Goal: Register for event/course

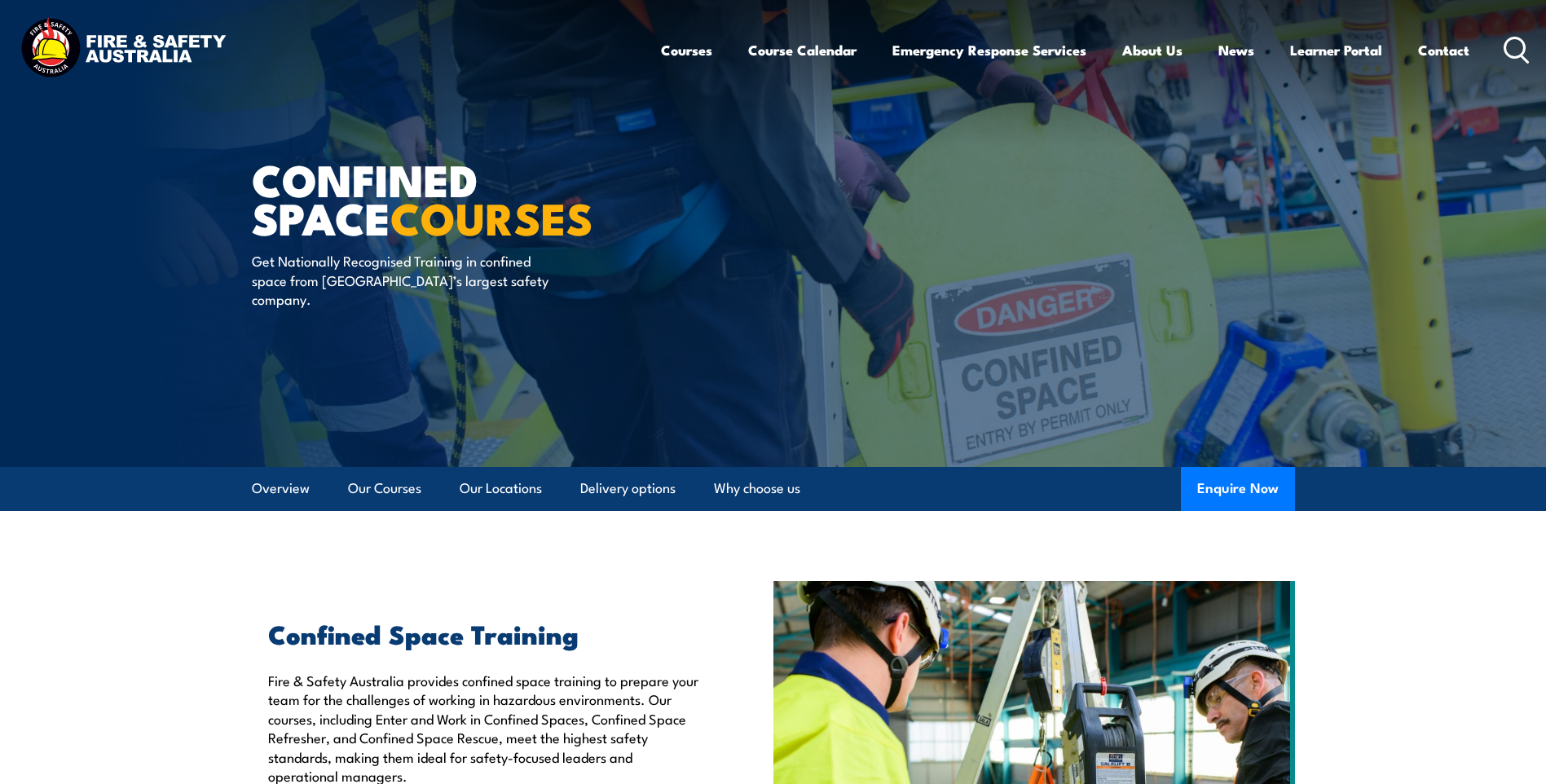
click at [1512, 47] on icon at bounding box center [1517, 50] width 26 height 27
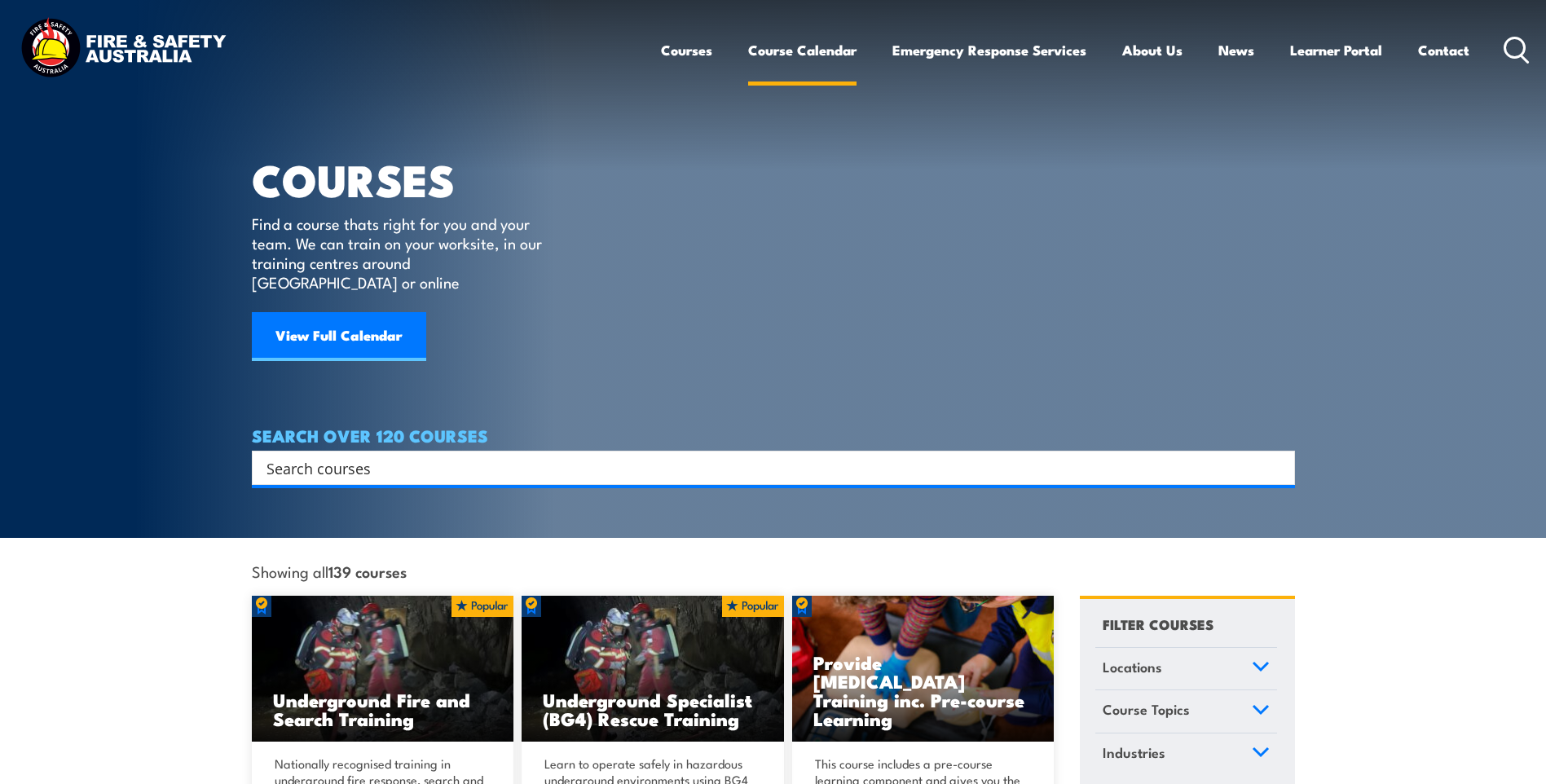
click at [803, 51] on link "Course Calendar" at bounding box center [802, 50] width 108 height 43
click at [362, 313] on link "View Full Calendar" at bounding box center [339, 336] width 174 height 49
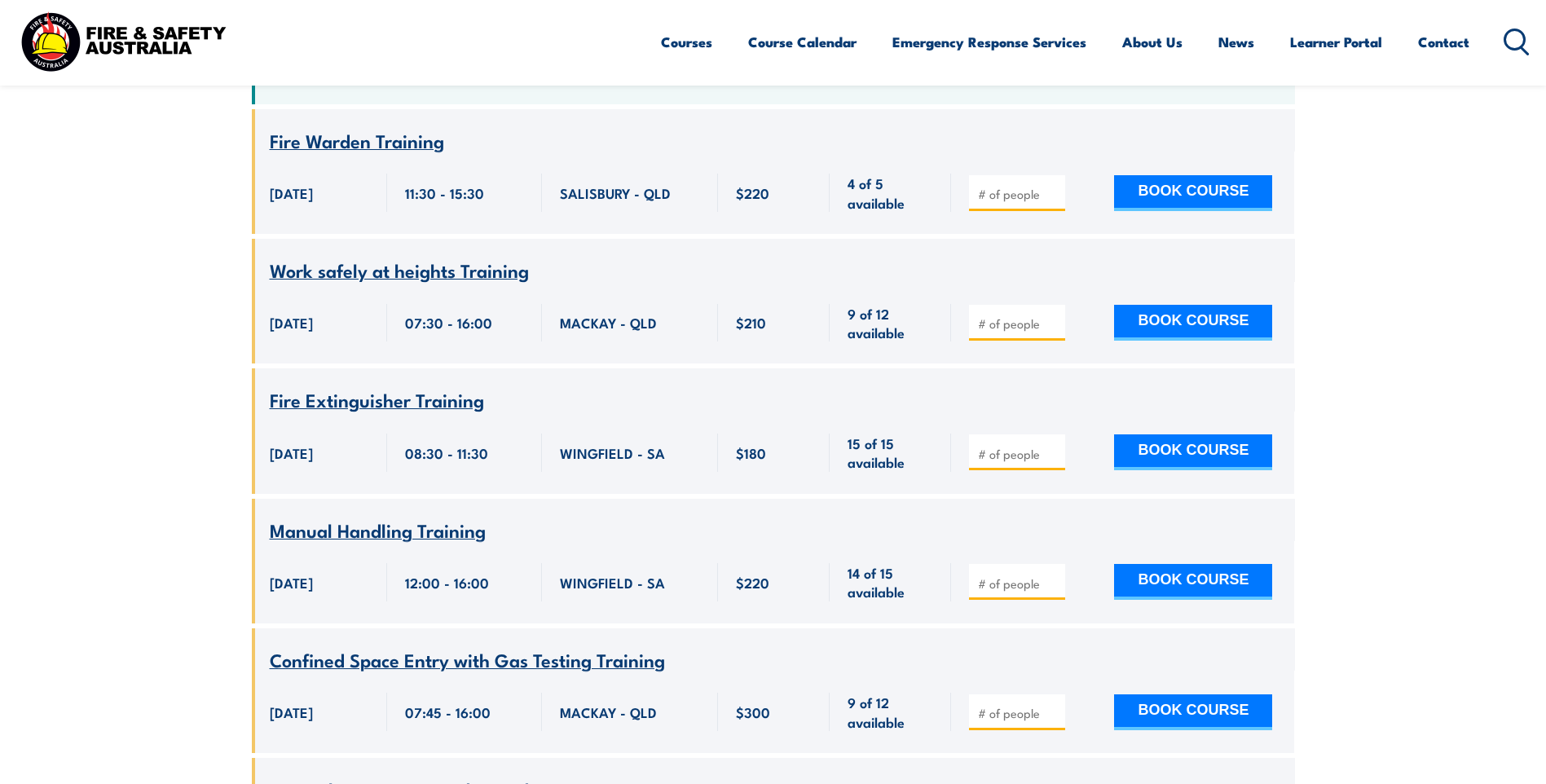
scroll to position [489, 0]
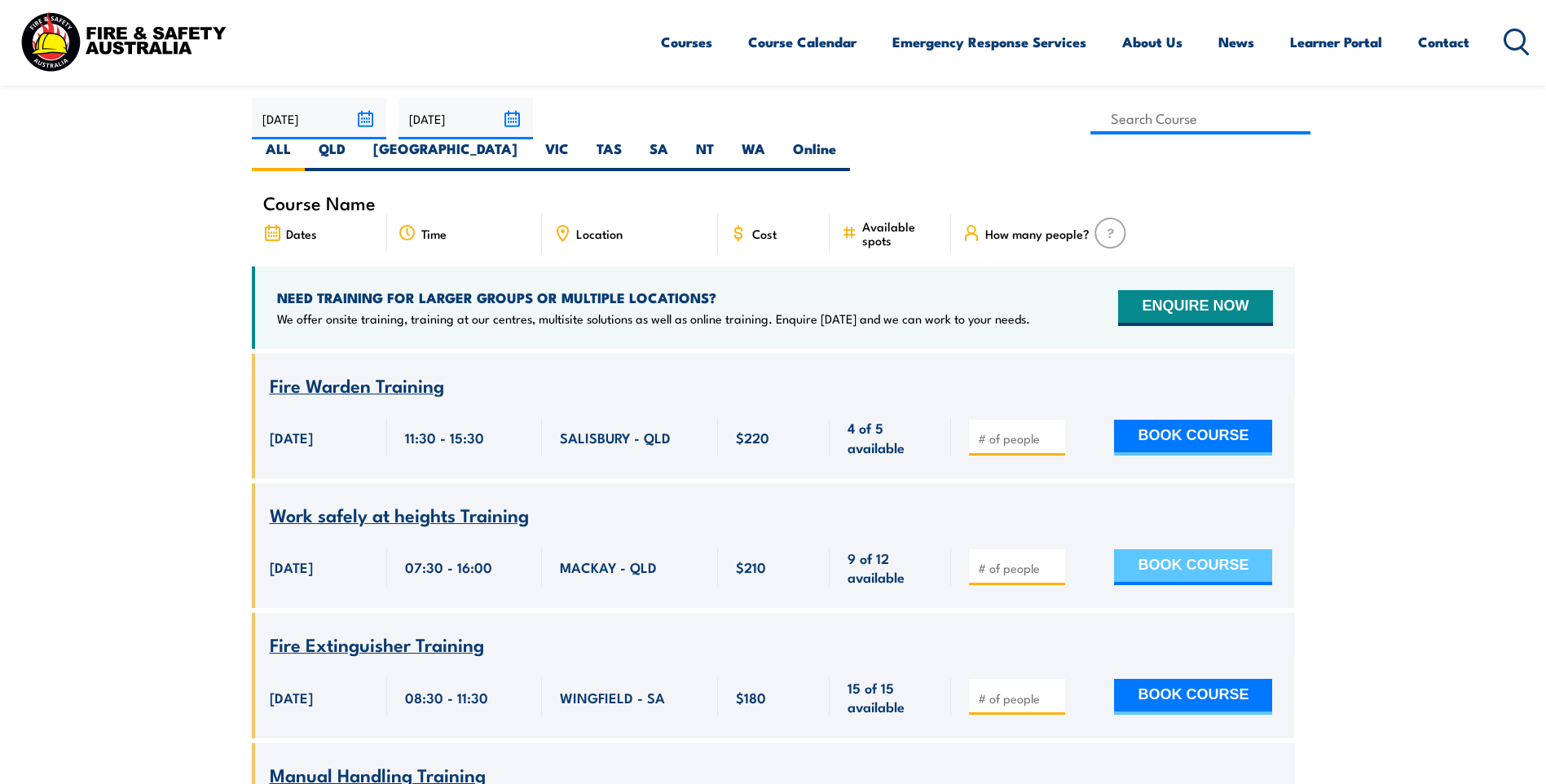
click at [1183, 549] on button "BOOK COURSE" at bounding box center [1193, 567] width 158 height 36
click at [655, 558] on div "MACKAY - QLD" at bounding box center [630, 567] width 176 height 82
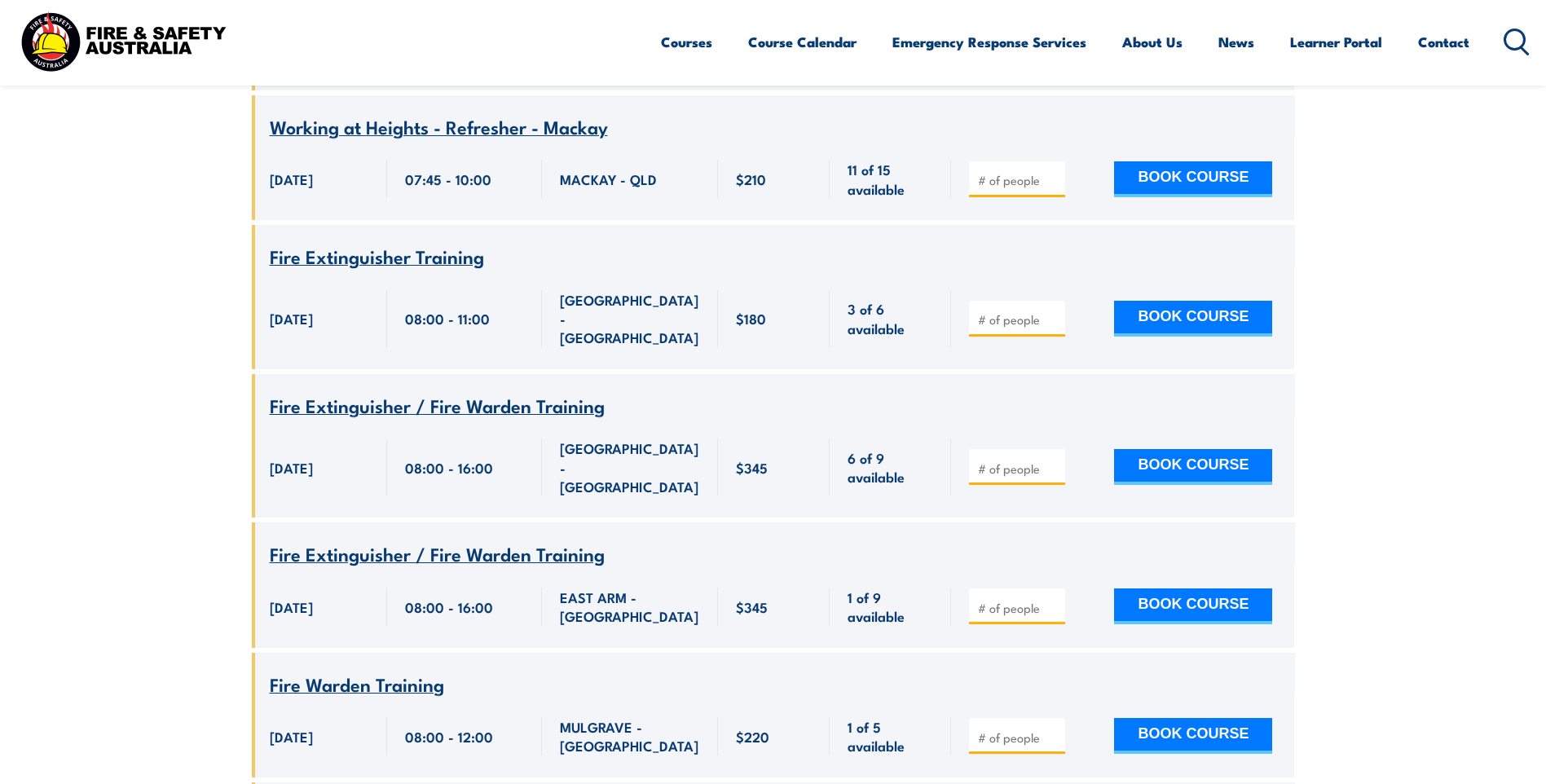
scroll to position [3341, 0]
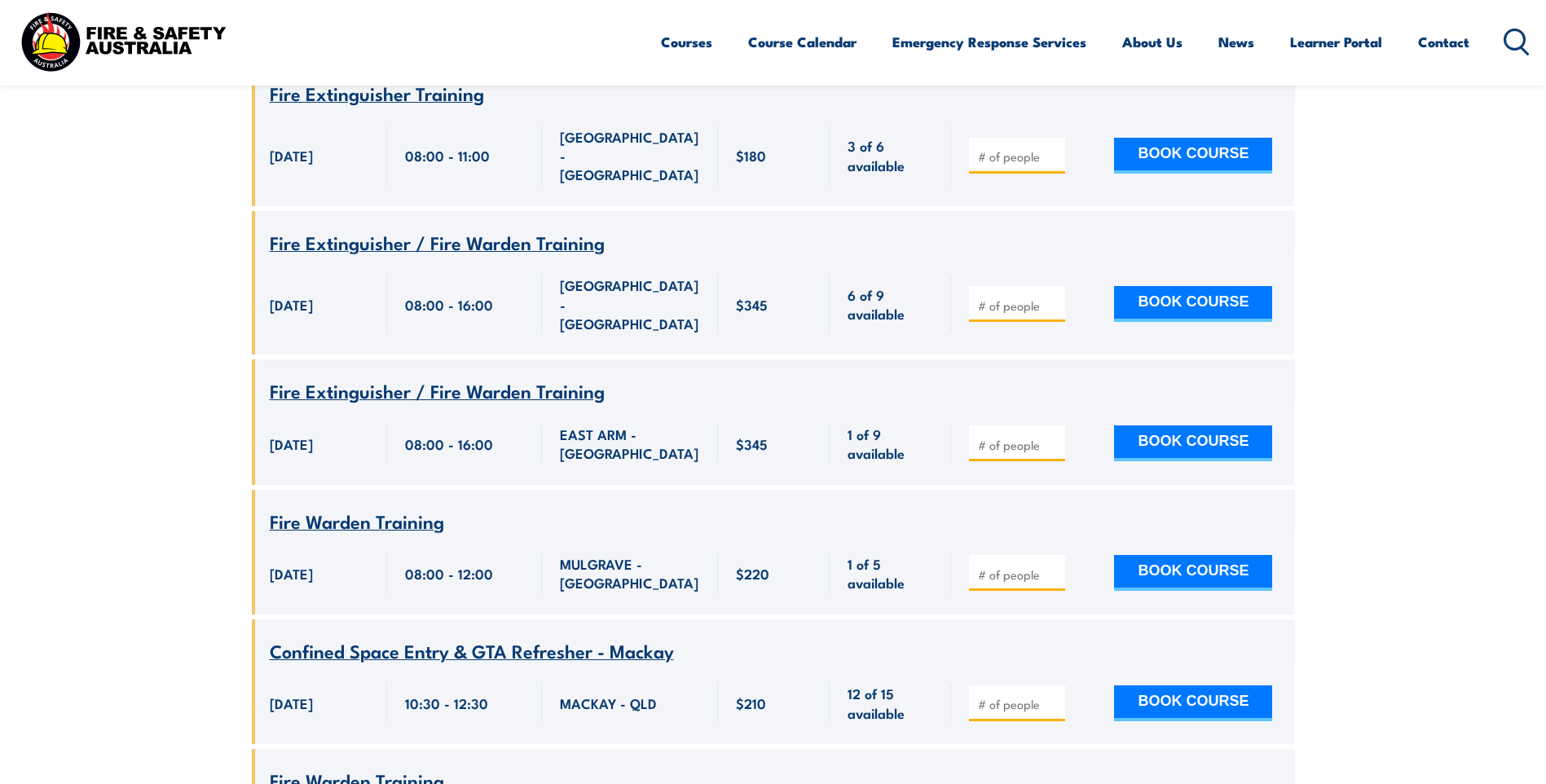
click at [520, 636] on span "Confined Space Entry & GTA Refresher - Mackay" at bounding box center [472, 650] width 404 height 28
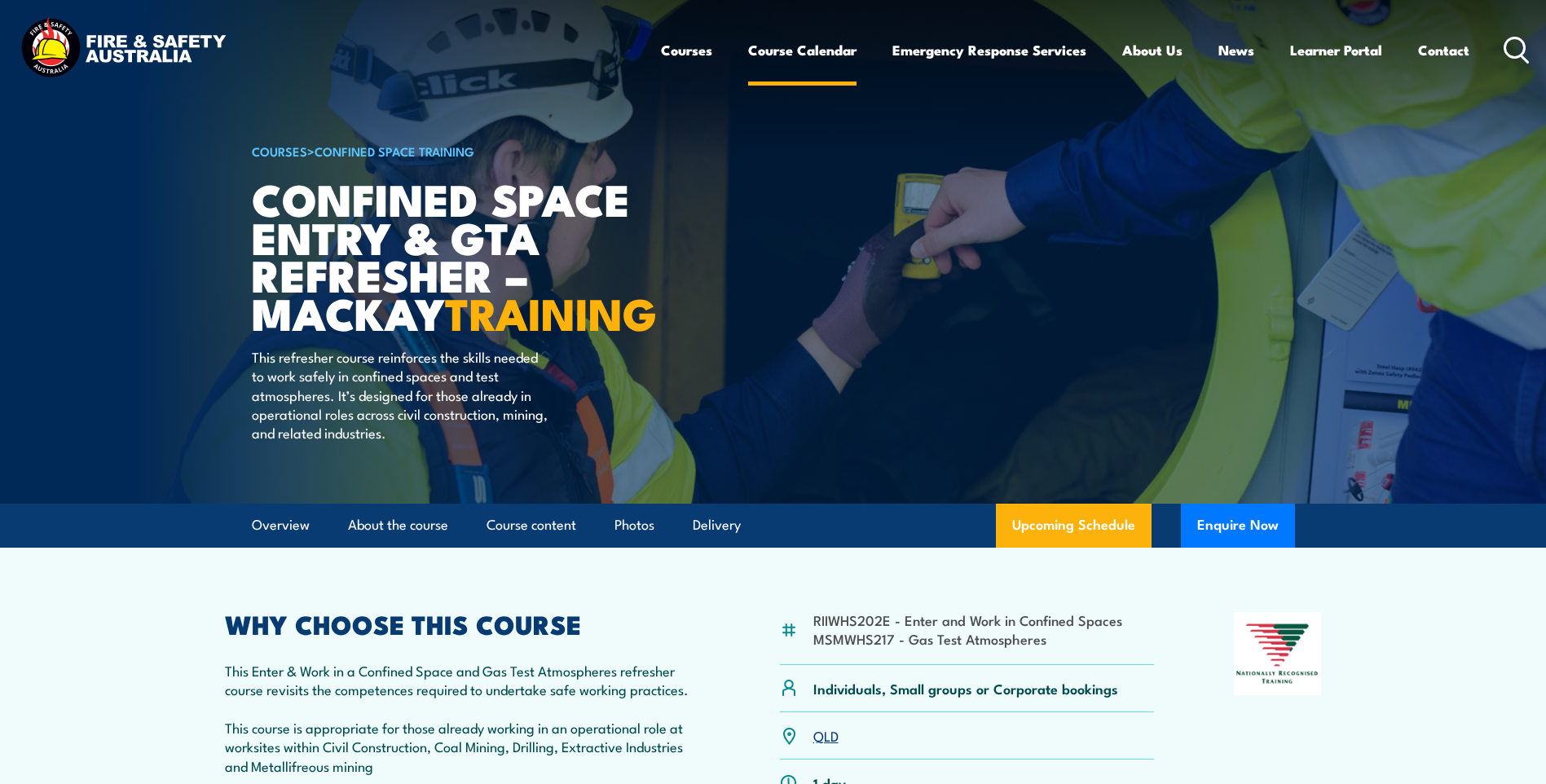
click at [807, 55] on link "Course Calendar" at bounding box center [802, 50] width 108 height 43
click at [804, 51] on link "Course Calendar" at bounding box center [802, 50] width 108 height 43
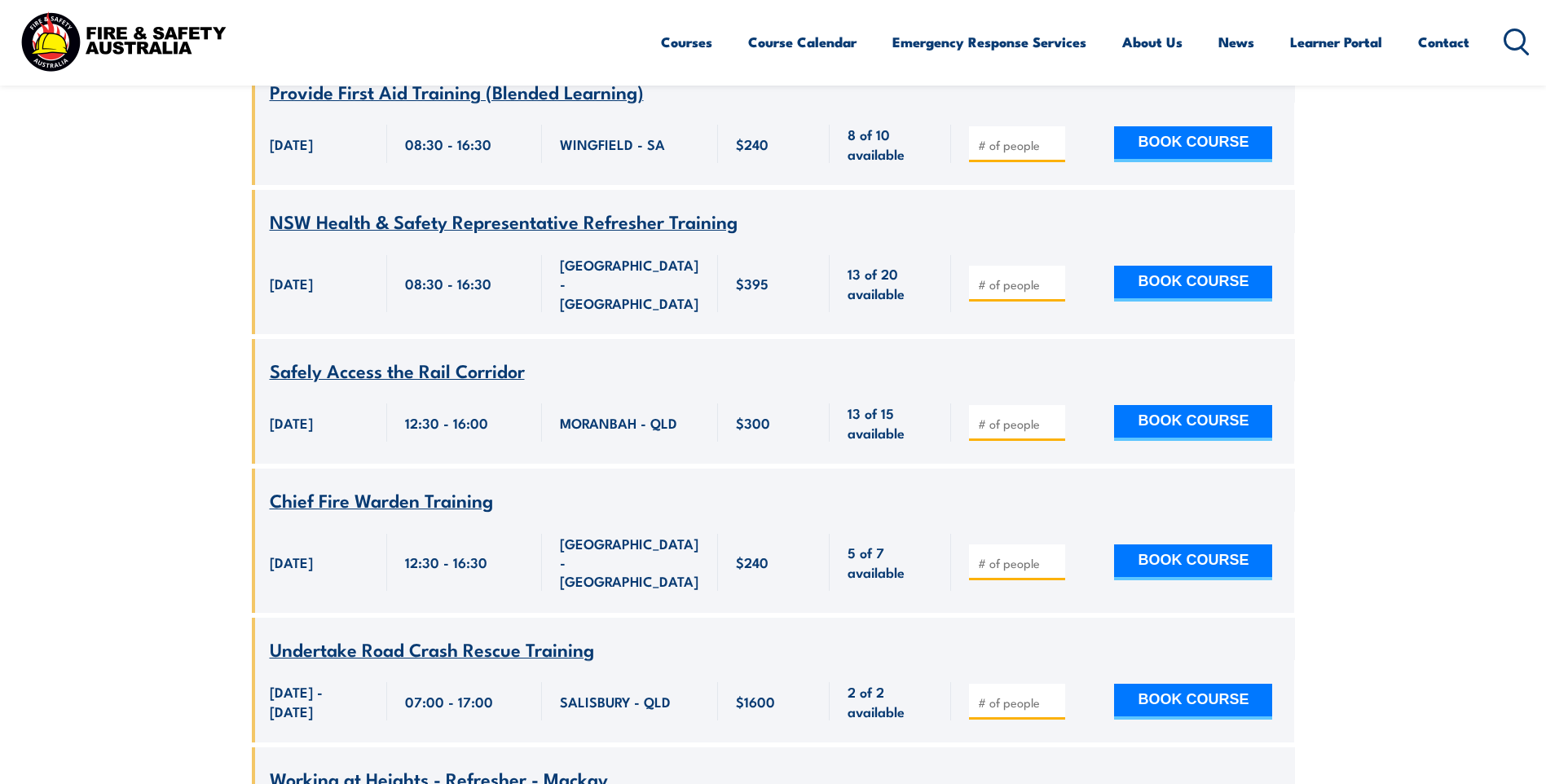
scroll to position [2689, 0]
